Goal: Task Accomplishment & Management: Use online tool/utility

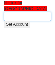
click at [39, 21] on input "text" at bounding box center [27, 16] width 47 height 9
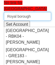
scroll to position [20, 0]
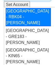
click at [31, 26] on div "Royal Borough of Kensington and Chelsea - RBK04 - Antony Burns" at bounding box center [28, 17] width 45 height 18
type input "Royal Borough of Kensington and Chelsea - RBK04 - Antony Burns"
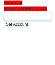
click at [37, 21] on input "text" at bounding box center [27, 16] width 47 height 9
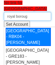
click at [33, 42] on div "Royal Borough of Kensington and Chelsea - RBK04 - Antony Burns" at bounding box center [28, 37] width 45 height 18
type input "Royal Borough of Kensington and Chelsea - RBK04 - Antony Burns"
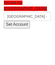
click at [25, 28] on input "Set Account" at bounding box center [17, 24] width 26 height 7
